Goal: Information Seeking & Learning: Learn about a topic

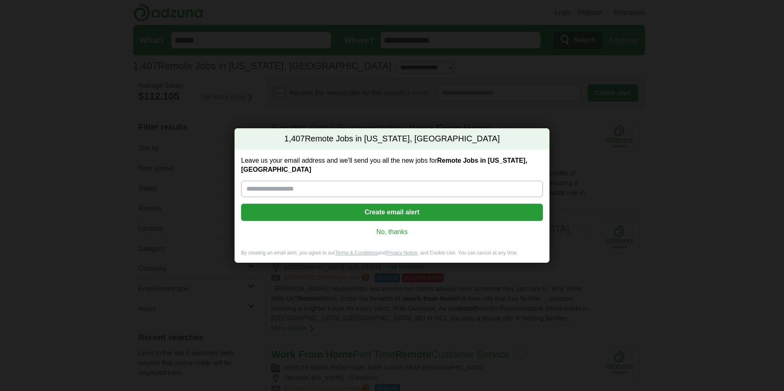
click at [392, 228] on link "No, thanks" at bounding box center [392, 232] width 289 height 9
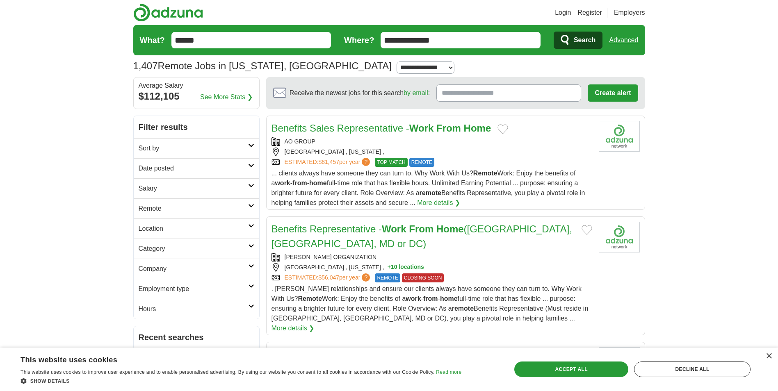
scroll to position [82, 0]
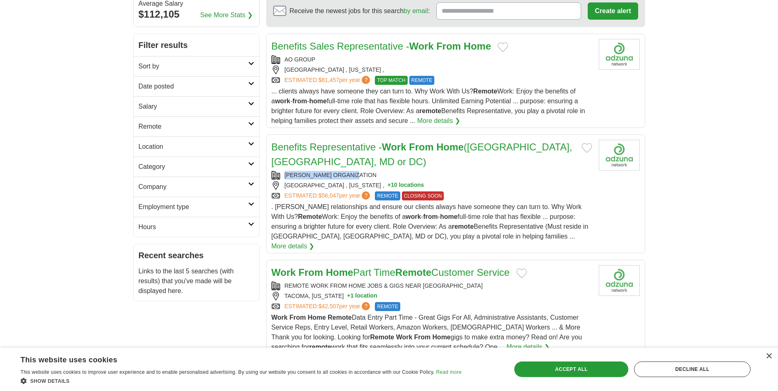
drag, startPoint x: 366, startPoint y: 161, endPoint x: 281, endPoint y: 166, distance: 85.0
click at [281, 171] on div "[PERSON_NAME] ORGANIZATION" at bounding box center [431, 175] width 321 height 9
click at [417, 125] on link "More details ❯" at bounding box center [438, 121] width 43 height 10
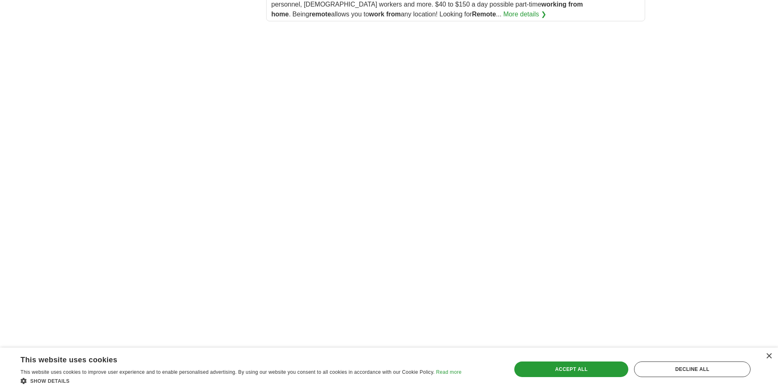
scroll to position [1353, 0]
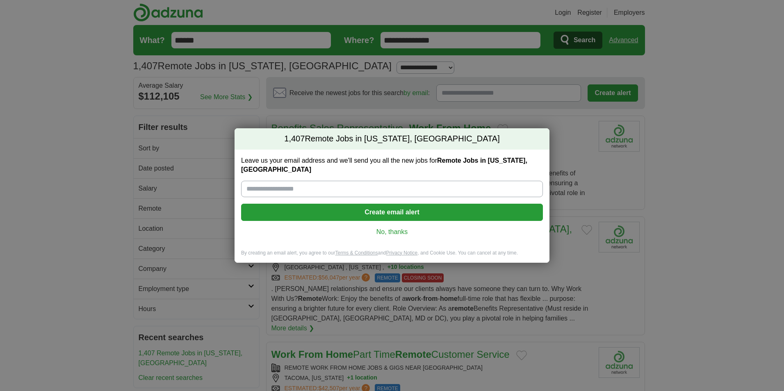
drag, startPoint x: 396, startPoint y: 229, endPoint x: 389, endPoint y: 210, distance: 20.8
click at [396, 229] on link "No, thanks" at bounding box center [392, 232] width 289 height 9
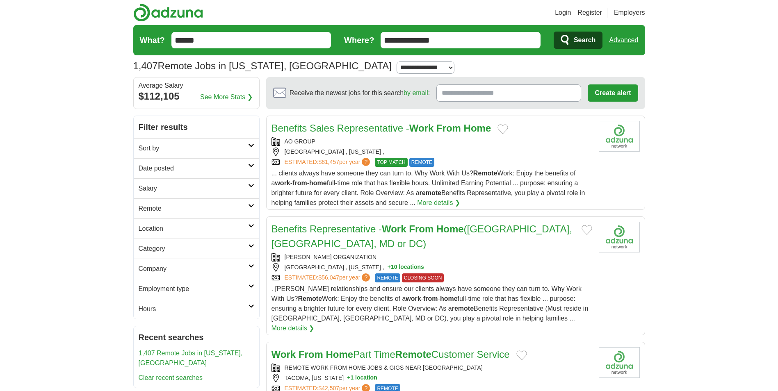
drag, startPoint x: 250, startPoint y: 35, endPoint x: 242, endPoint y: 43, distance: 10.7
click at [242, 43] on input "******" at bounding box center [251, 40] width 160 height 16
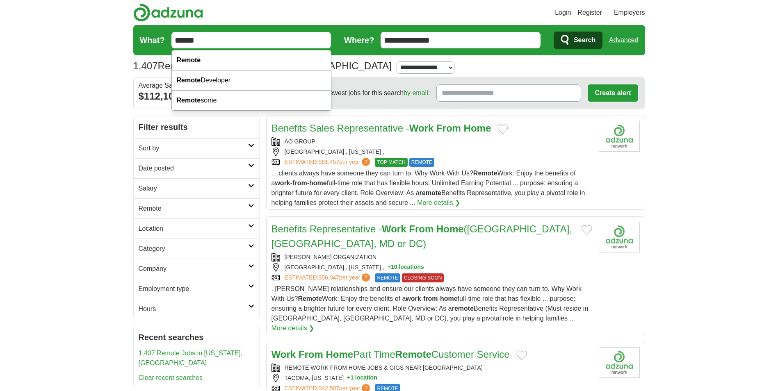
drag, startPoint x: 242, startPoint y: 43, endPoint x: 55, endPoint y: 39, distance: 186.6
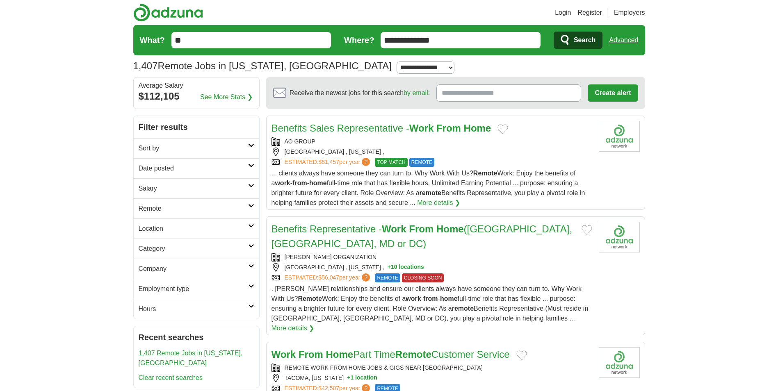
type input "***"
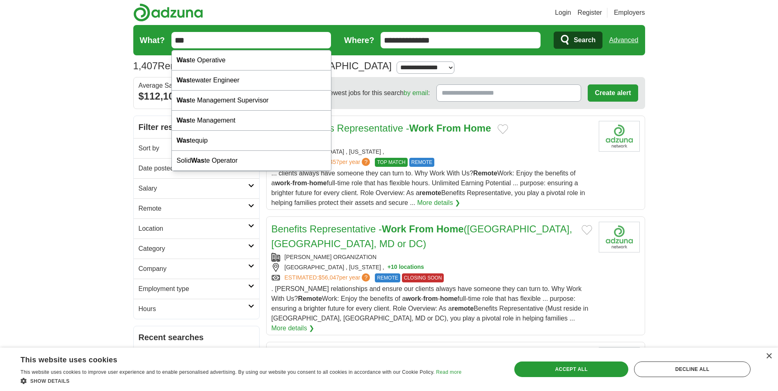
drag, startPoint x: 202, startPoint y: 38, endPoint x: 144, endPoint y: 42, distance: 58.4
click at [145, 42] on form "**********" at bounding box center [389, 40] width 512 height 30
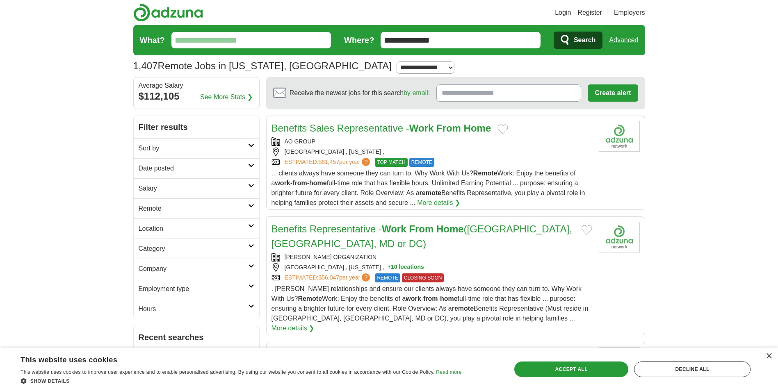
click at [594, 46] on span "Search" at bounding box center [585, 40] width 22 height 16
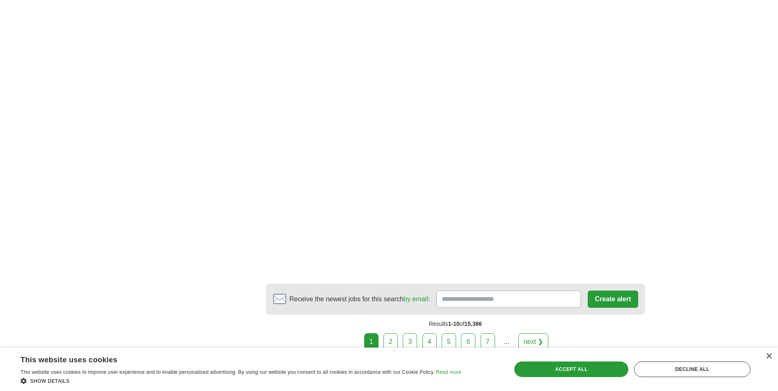
scroll to position [1461, 0]
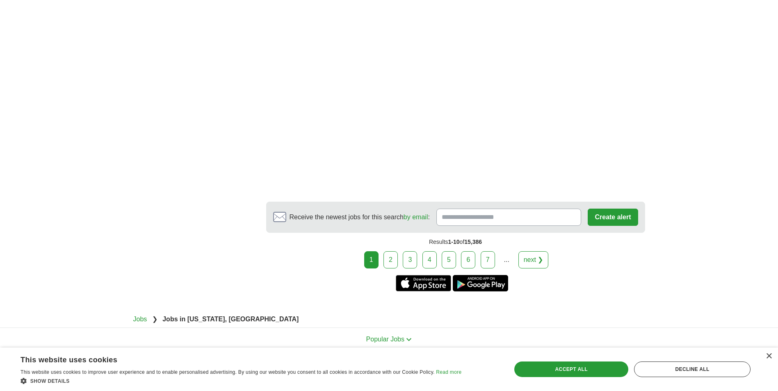
click at [387, 258] on link "2" at bounding box center [390, 259] width 14 height 17
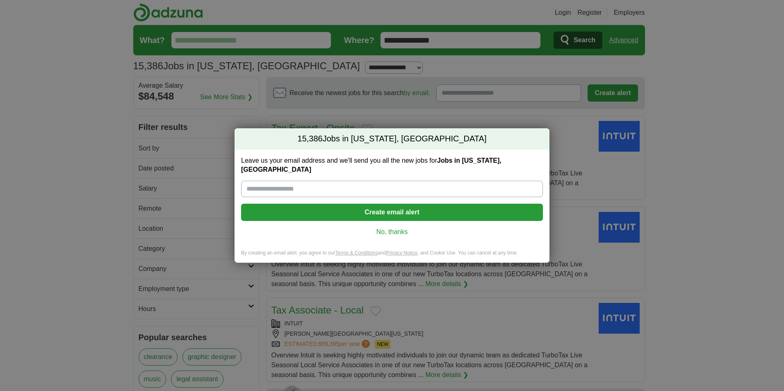
click at [394, 228] on link "No, thanks" at bounding box center [392, 232] width 289 height 9
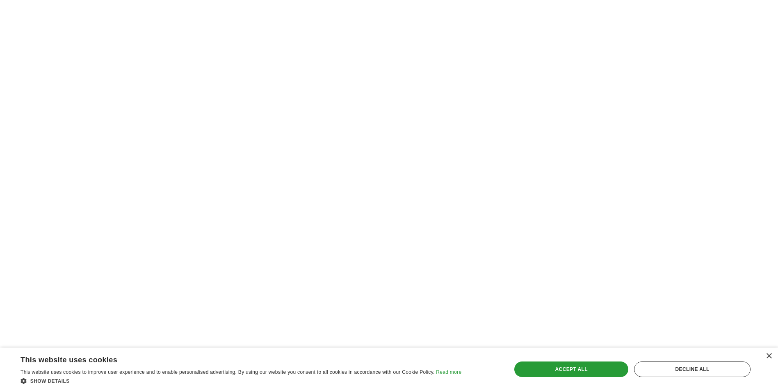
scroll to position [1230, 0]
